Goal: Task Accomplishment & Management: Complete application form

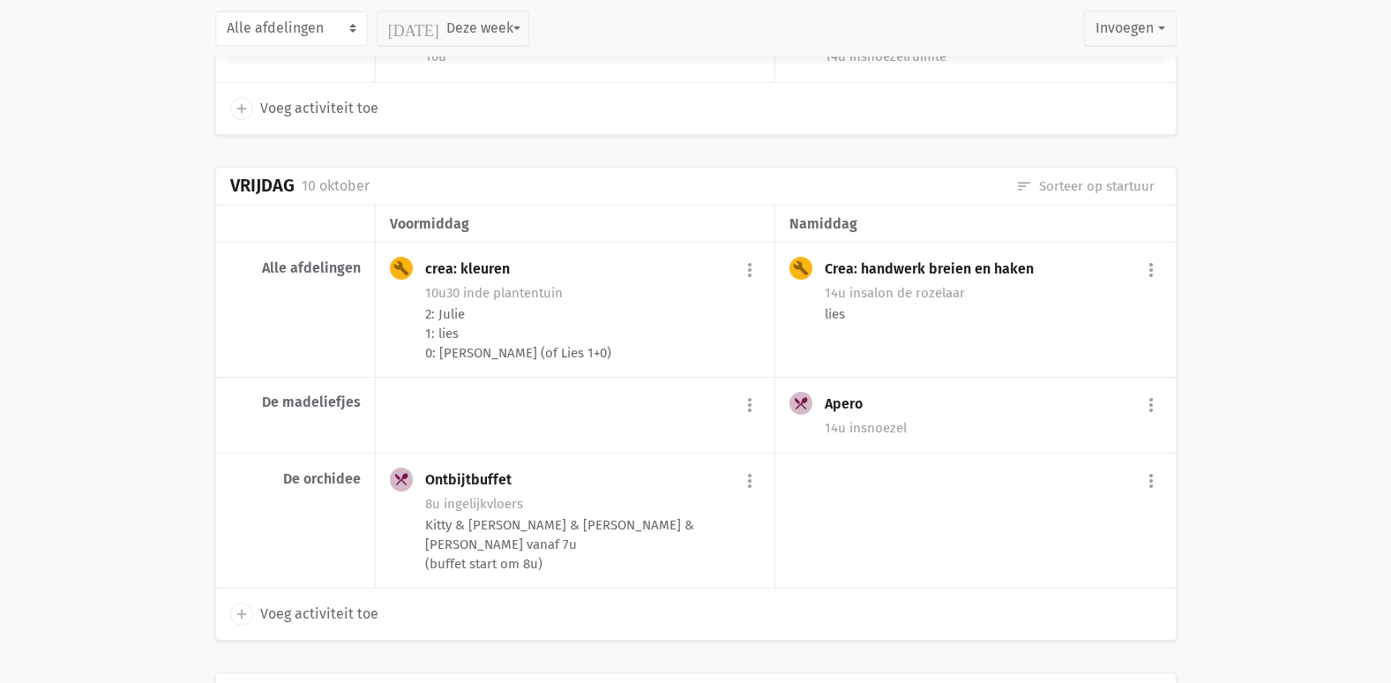
scroll to position [5692, 0]
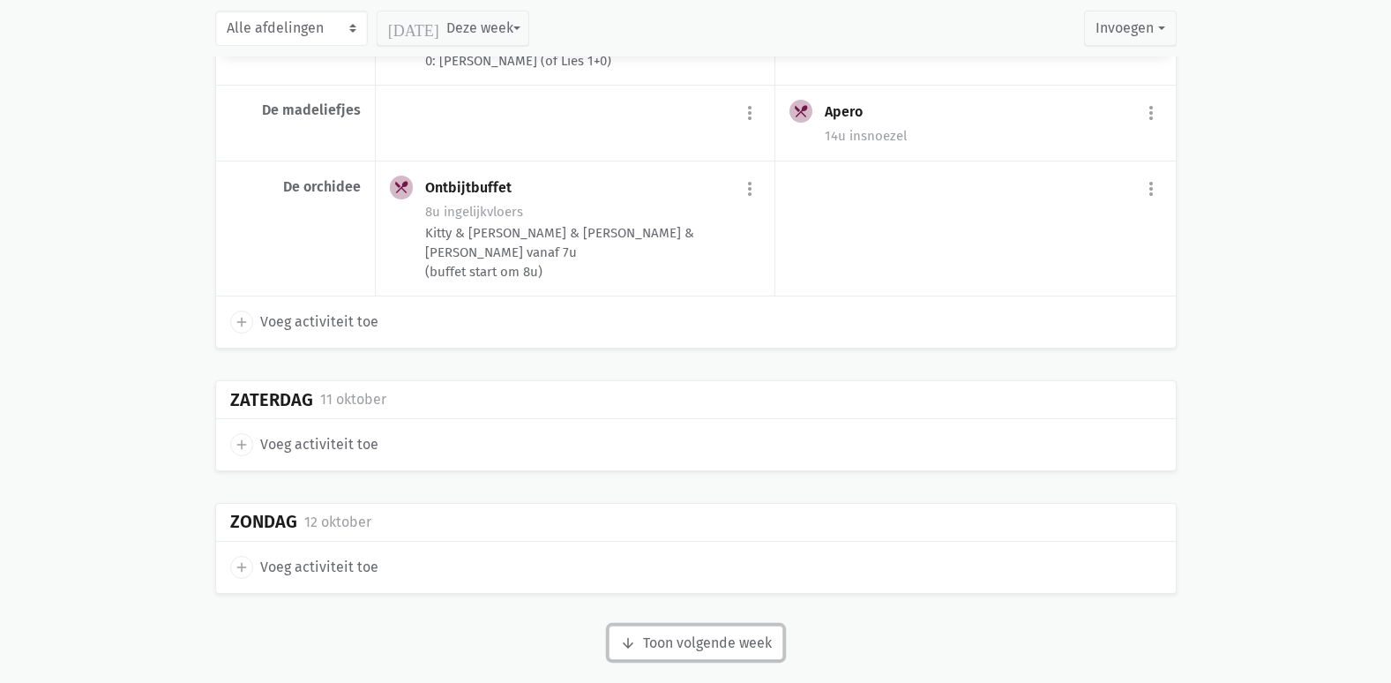
click at [663, 634] on button "arrow_downward Week wordt geladen Toon volgende week" at bounding box center [696, 643] width 175 height 35
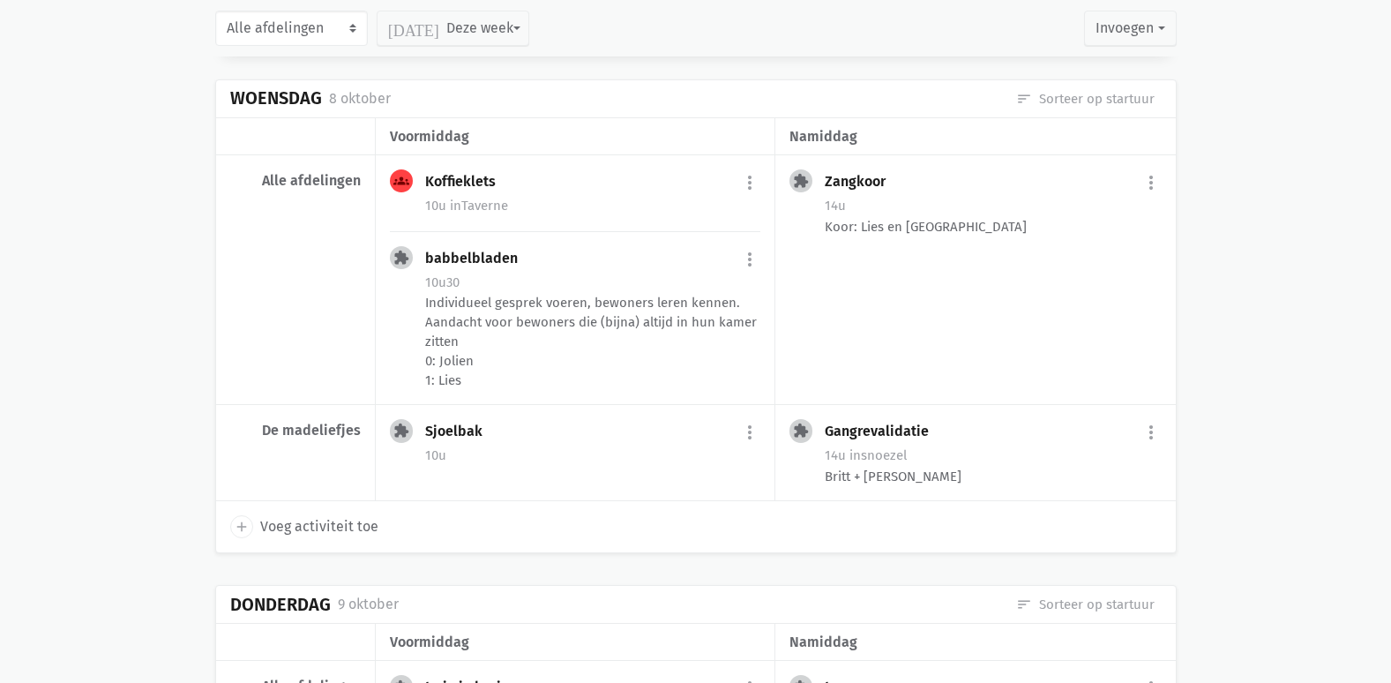
scroll to position [4192, 0]
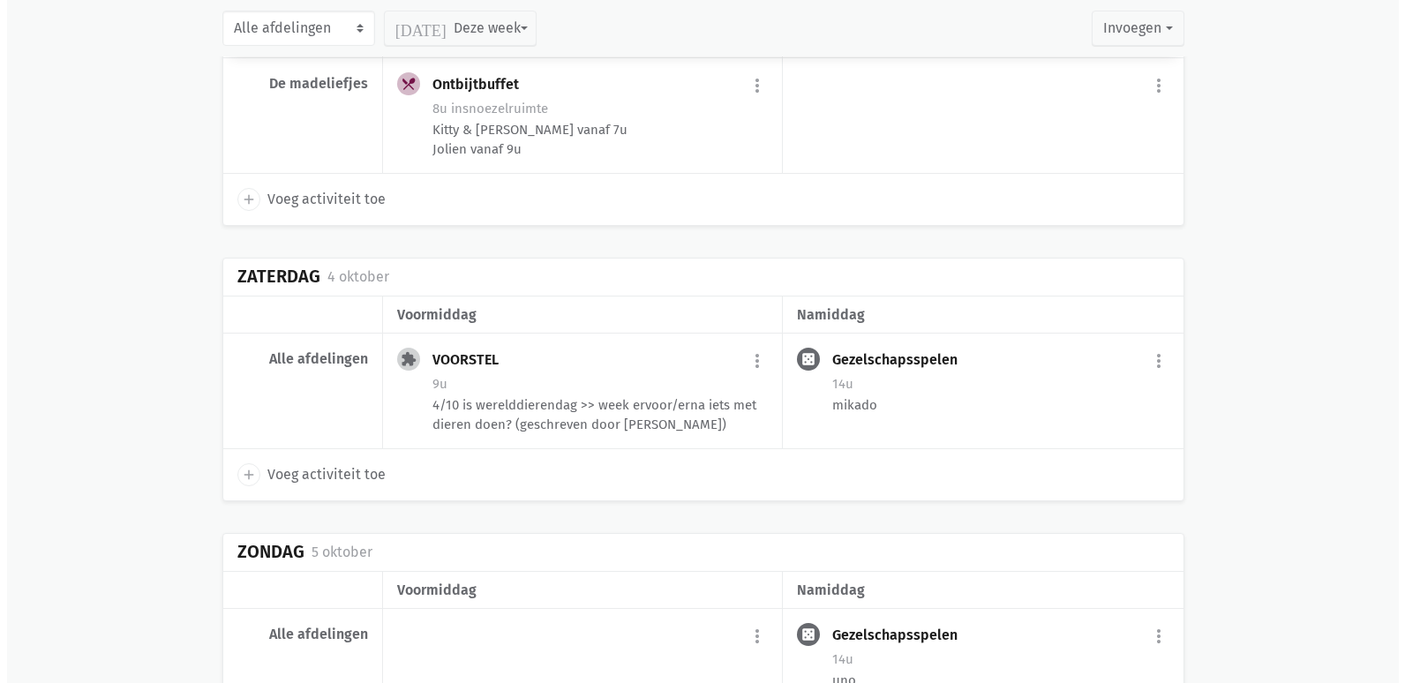
scroll to position [2029, 0]
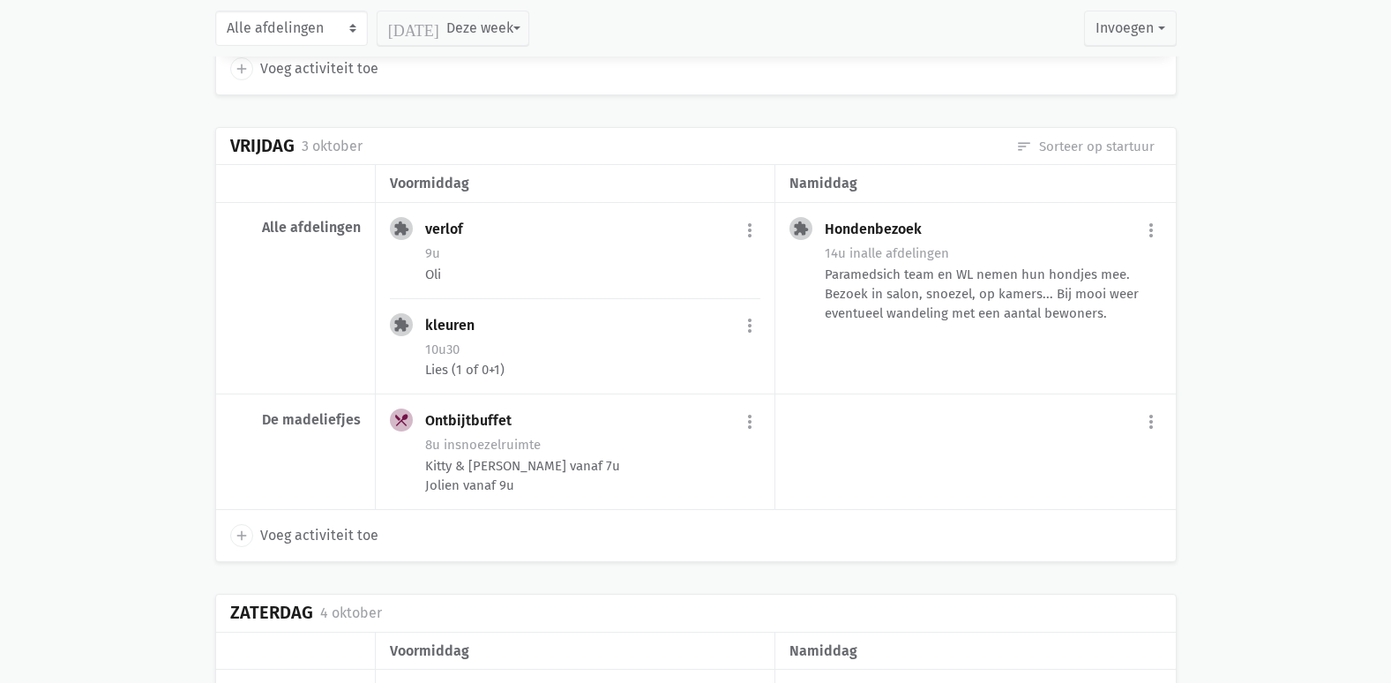
click at [309, 534] on span "Voeg activiteit toe" at bounding box center [319, 535] width 118 height 23
select select "14:00"
select select "15:00"
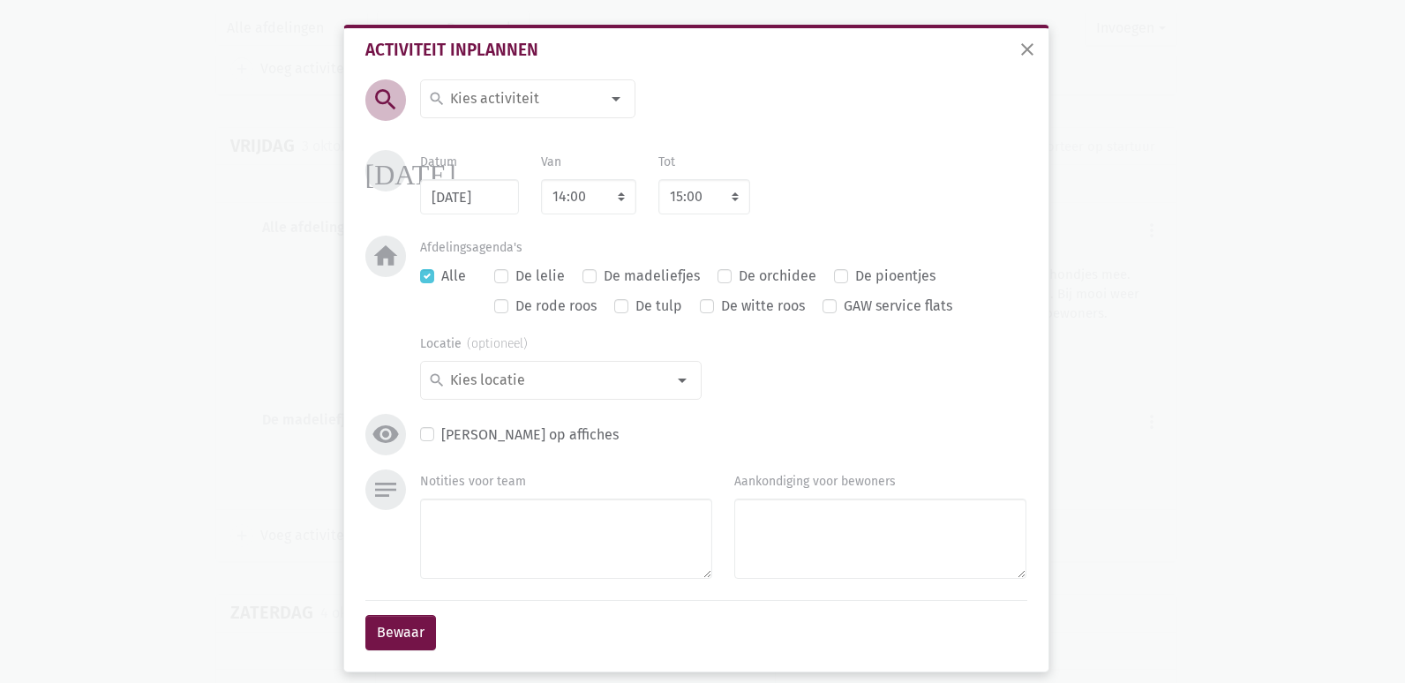
click at [535, 109] on input at bounding box center [523, 98] width 153 height 23
type input "MDO"
click at [526, 125] on span "MDO" at bounding box center [527, 134] width 199 height 23
click at [552, 198] on select "7:00 7:15 7:30 7:45 8:00 8:15 8:30 8:45 9:00 9:15 9:30 9:45 10:00 10:15 10:30 1…" at bounding box center [588, 196] width 95 height 35
select select "11:00"
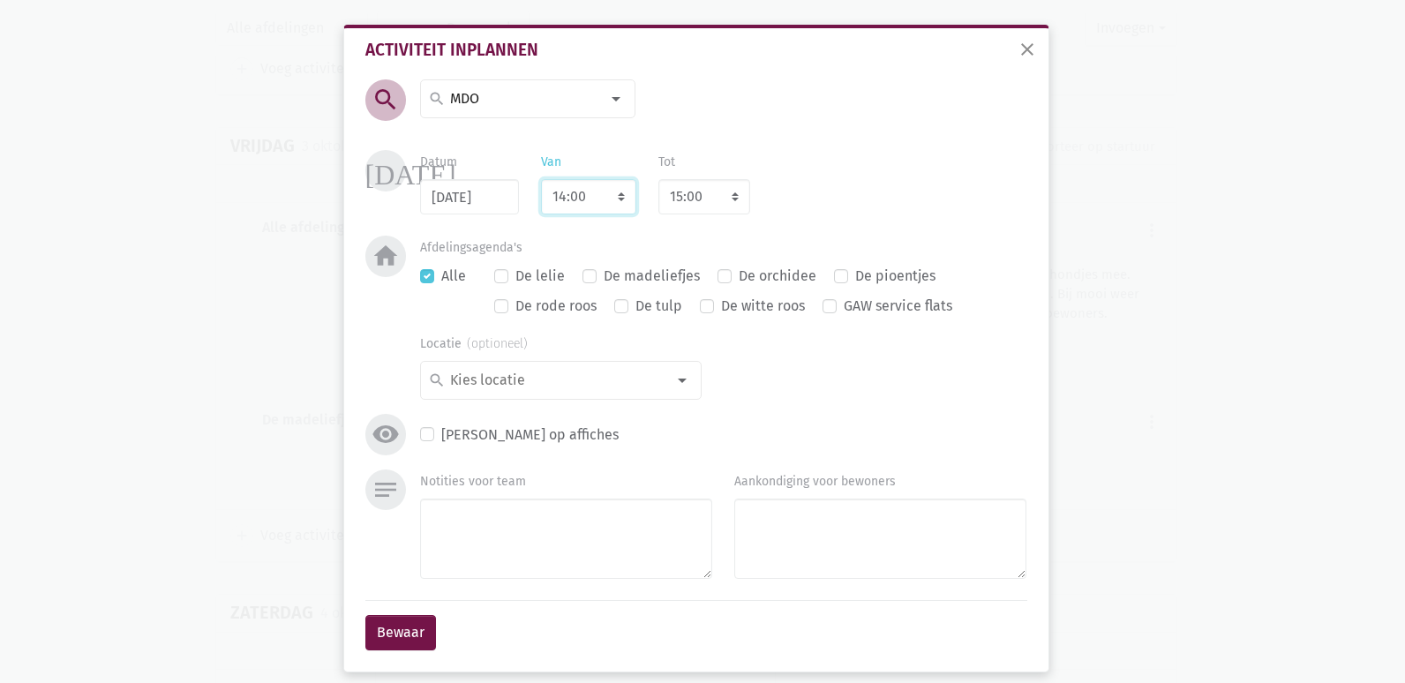
click at [541, 179] on select "7:00 7:15 7:30 7:45 8:00 8:15 8:30 8:45 9:00 9:15 9:30 9:45 10:00 10:15 10:30 1…" at bounding box center [588, 196] width 95 height 35
select select "12:00"
click at [550, 534] on textarea "Notities voor team" at bounding box center [566, 539] width 292 height 80
click at [426, 518] on textarea "[PERSON_NAME]" at bounding box center [566, 539] width 292 height 80
click at [617, 530] on textarea "voor [PERSON_NAME]" at bounding box center [566, 539] width 292 height 80
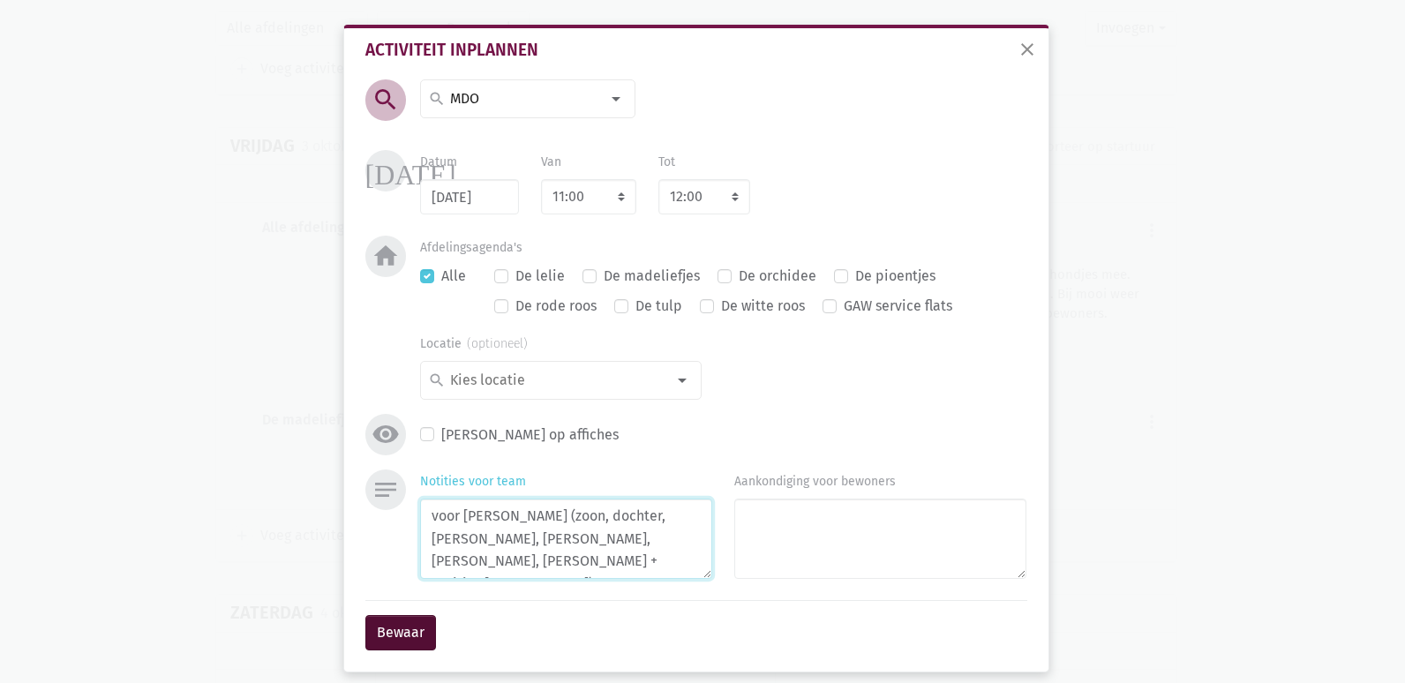
type textarea "voor [PERSON_NAME] (zoon, dochter, [PERSON_NAME], [PERSON_NAME], [PERSON_NAME],…"
click at [405, 630] on button "Bewaar" at bounding box center [400, 632] width 71 height 35
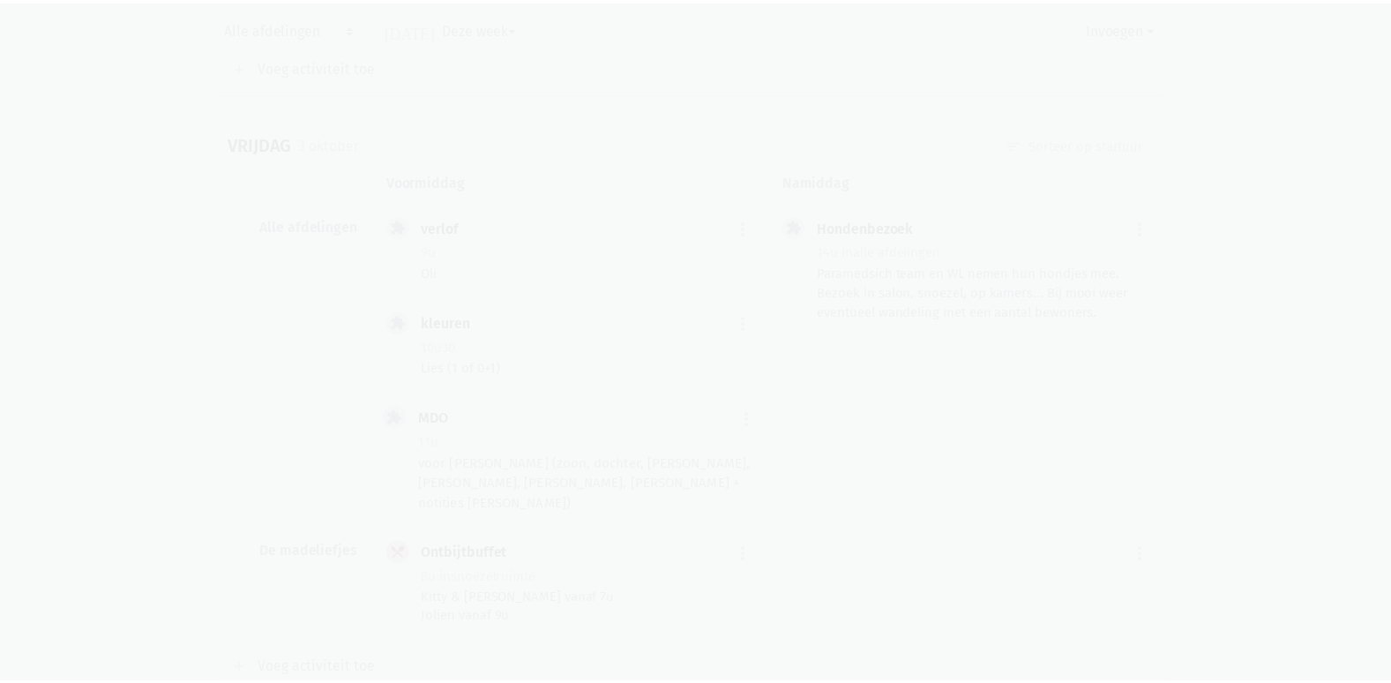
scroll to position [2048, 0]
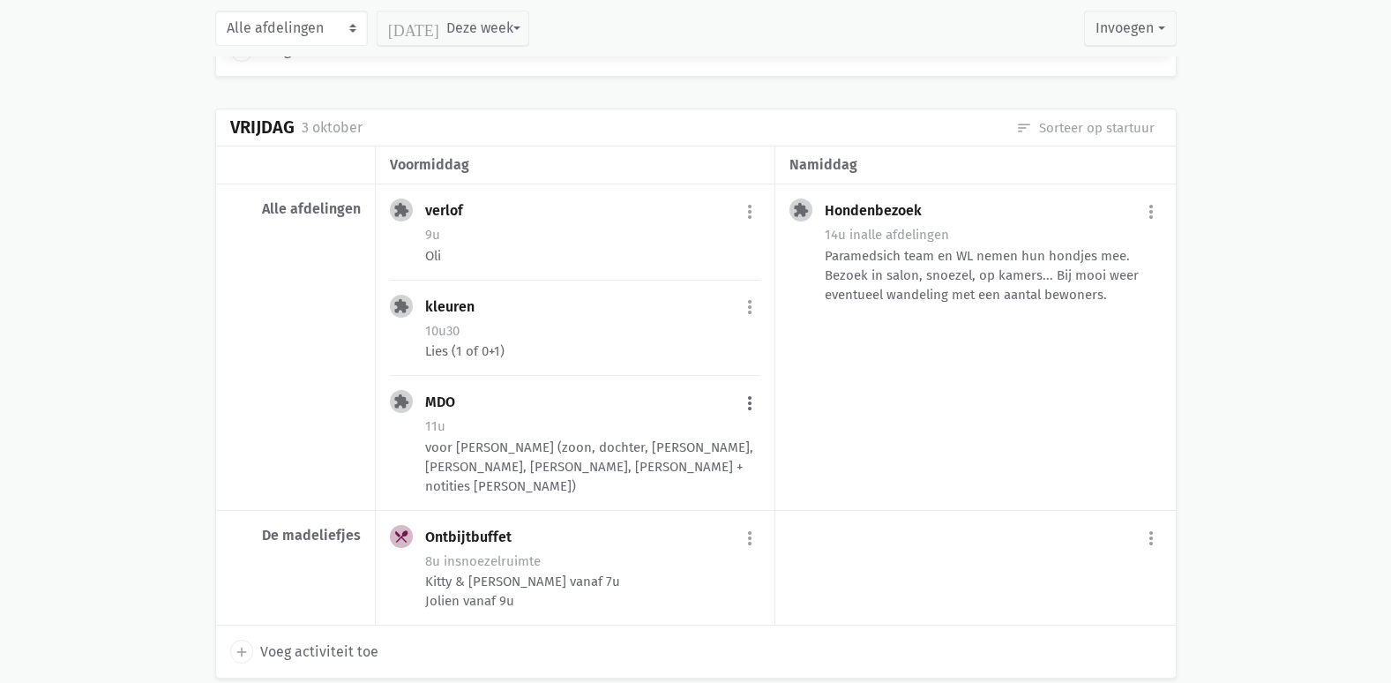
click at [746, 406] on button "more_vert" at bounding box center [749, 403] width 21 height 34
click at [701, 444] on link "edit Bewerk" at bounding box center [692, 441] width 181 height 30
select select "11:00"
select select "12:00"
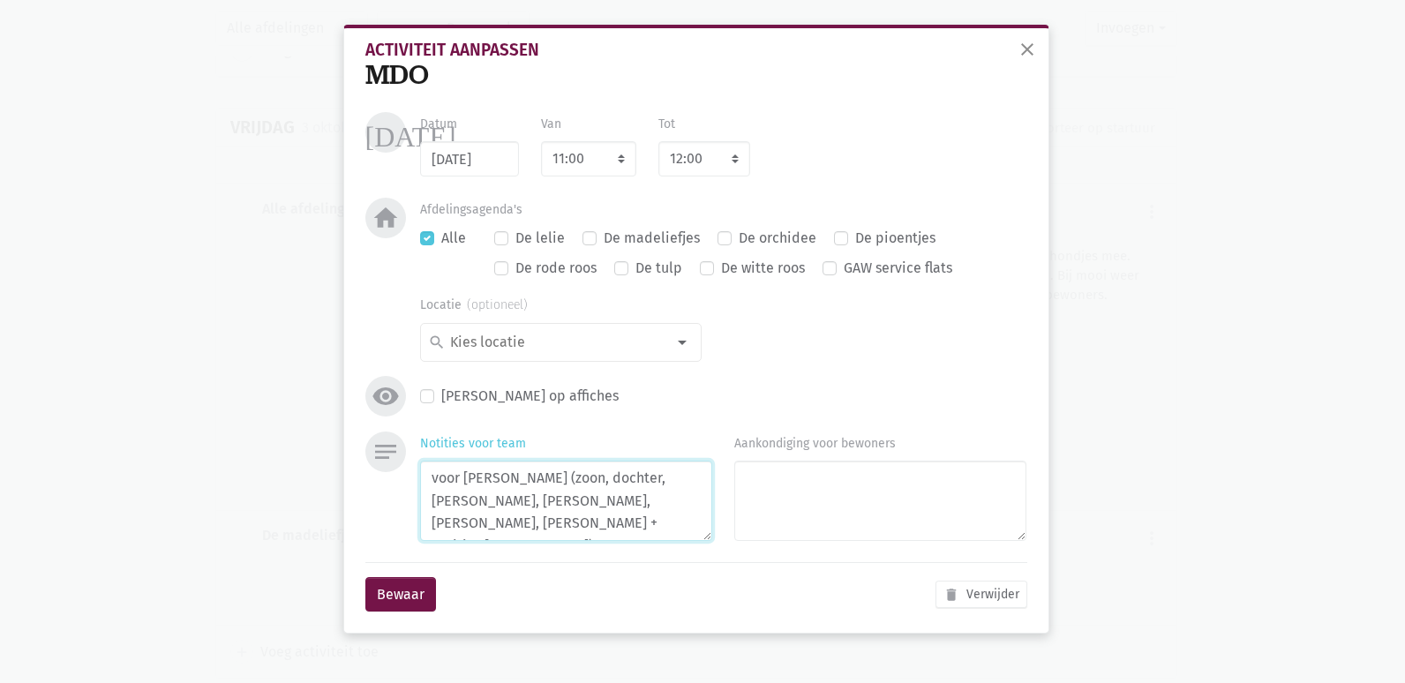
click at [559, 499] on textarea "voor [PERSON_NAME] (zoon, dochter, [PERSON_NAME], [PERSON_NAME], [PERSON_NAME],…" at bounding box center [566, 501] width 292 height 80
type textarea "voor [PERSON_NAME] (zoon, dochter, [PERSON_NAME], [PERSON_NAME], [PERSON_NAME],…"
click at [391, 595] on button "Bewaar" at bounding box center [400, 594] width 71 height 35
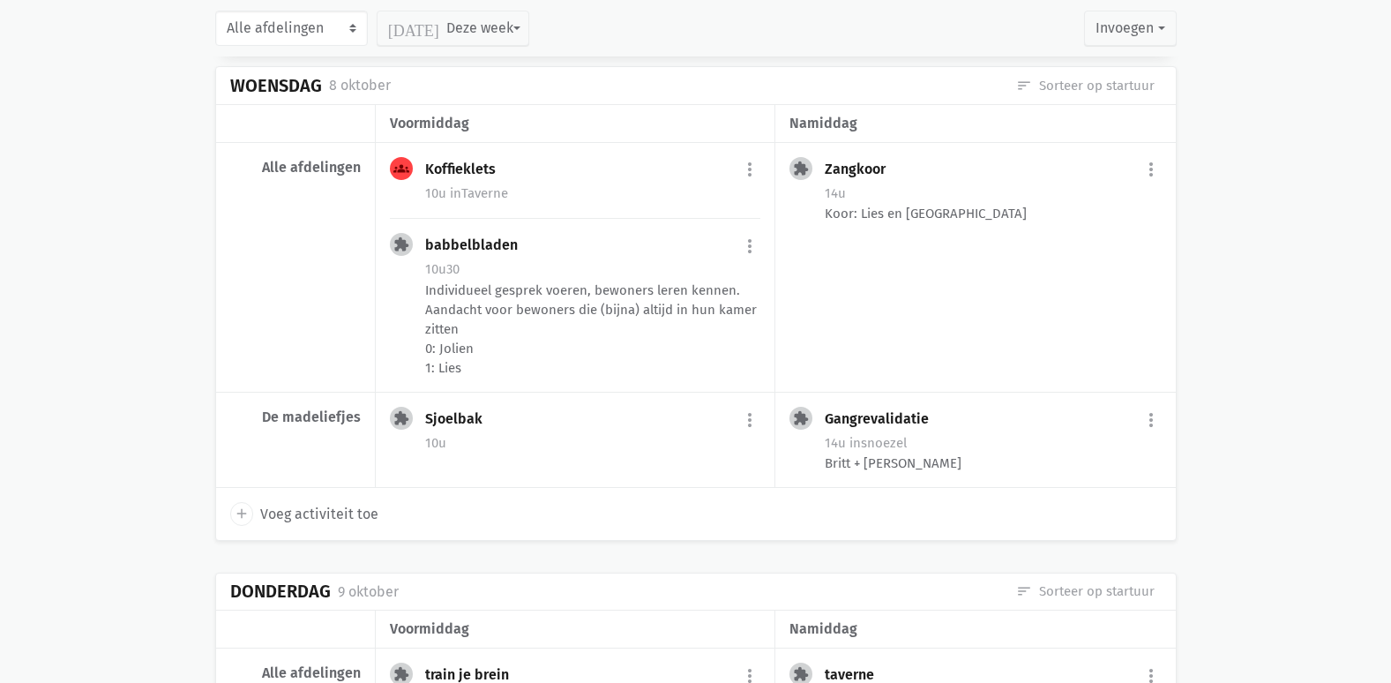
scroll to position [4430, 0]
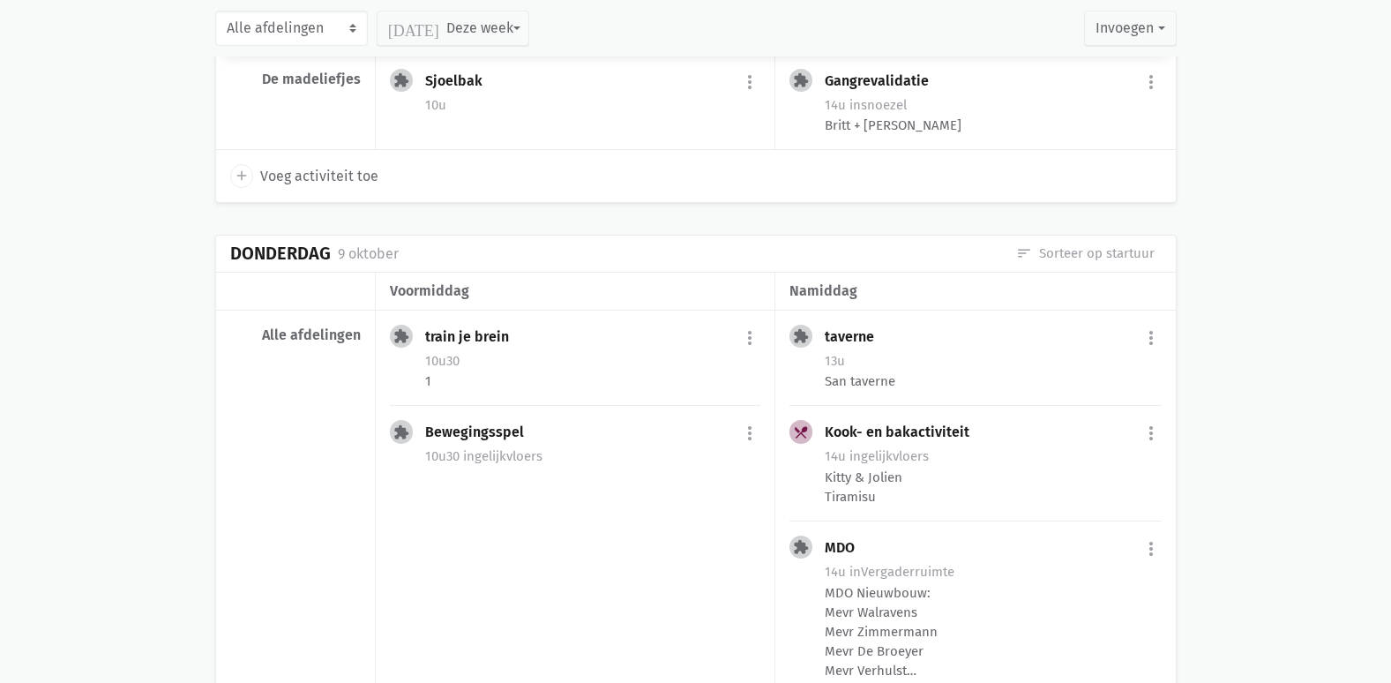
scroll to position [4739, 0]
